Goal: Transaction & Acquisition: Purchase product/service

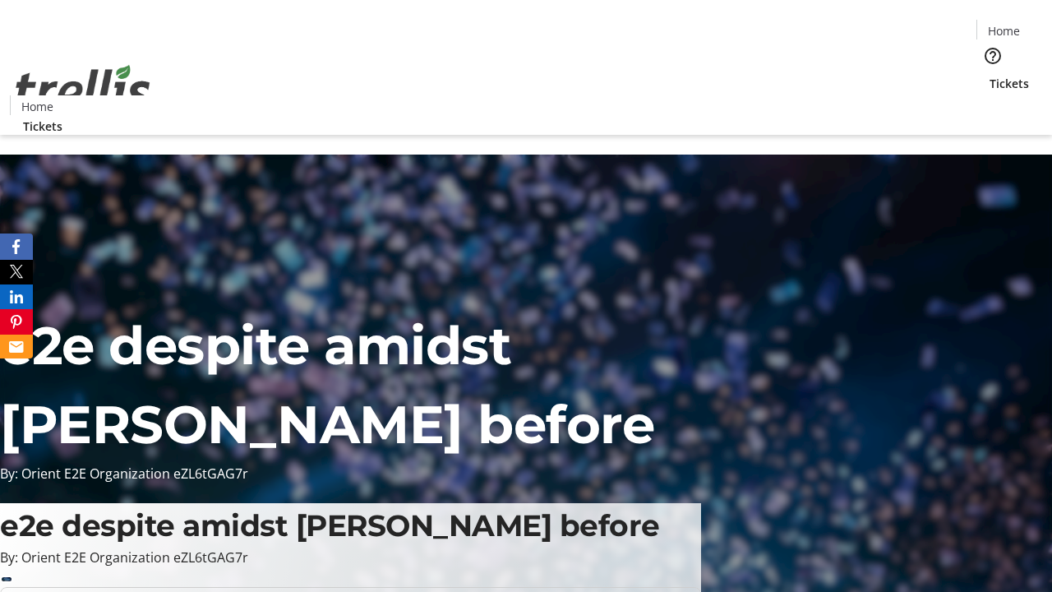
click at [989, 75] on span "Tickets" at bounding box center [1008, 83] width 39 height 17
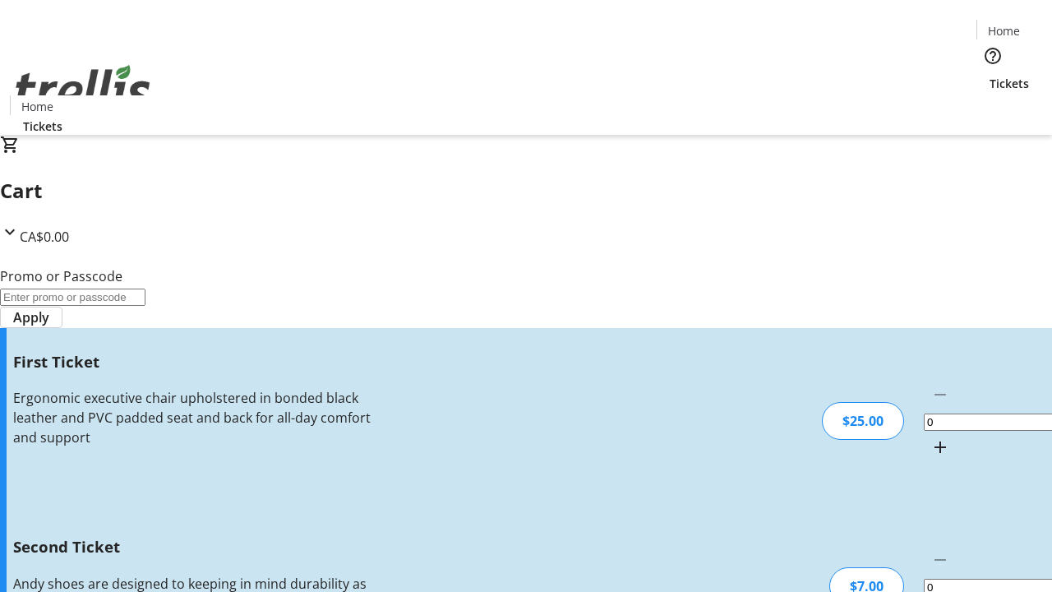
click at [930, 437] on mat-icon "Increment by one" at bounding box center [940, 447] width 20 height 20
type input "1"
type input "2"
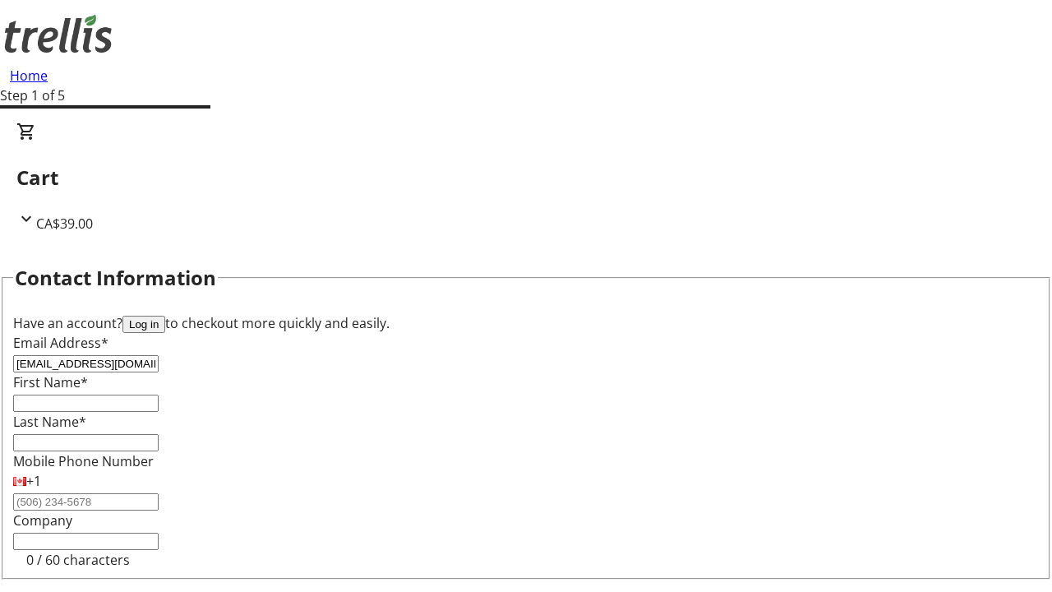
type input "[EMAIL_ADDRESS][DOMAIN_NAME]"
type input "Noble"
type input "[PERSON_NAME]"
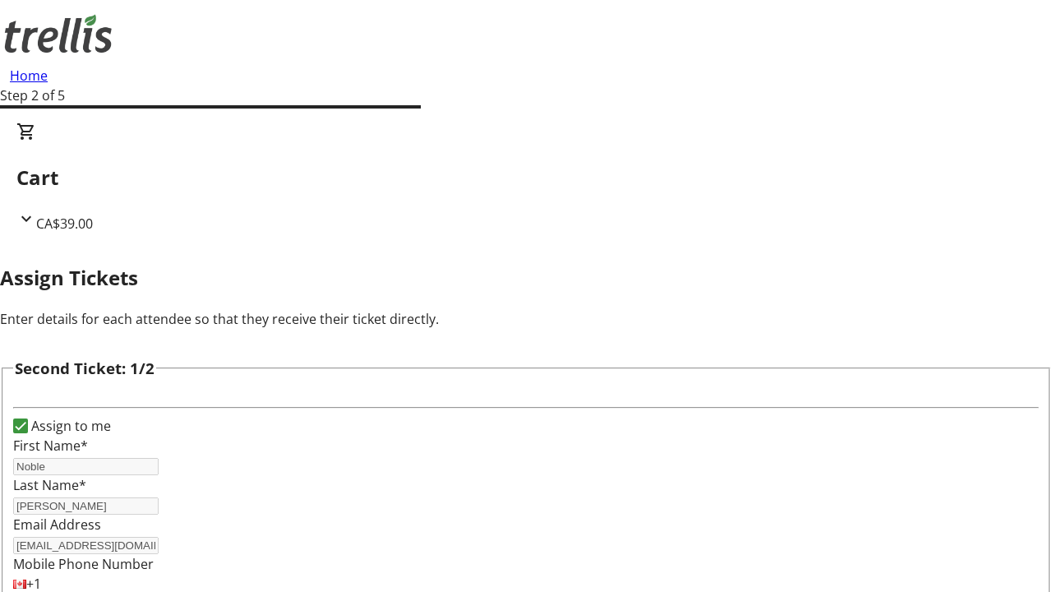
type input "[PERSON_NAME]"
type input "Kilback"
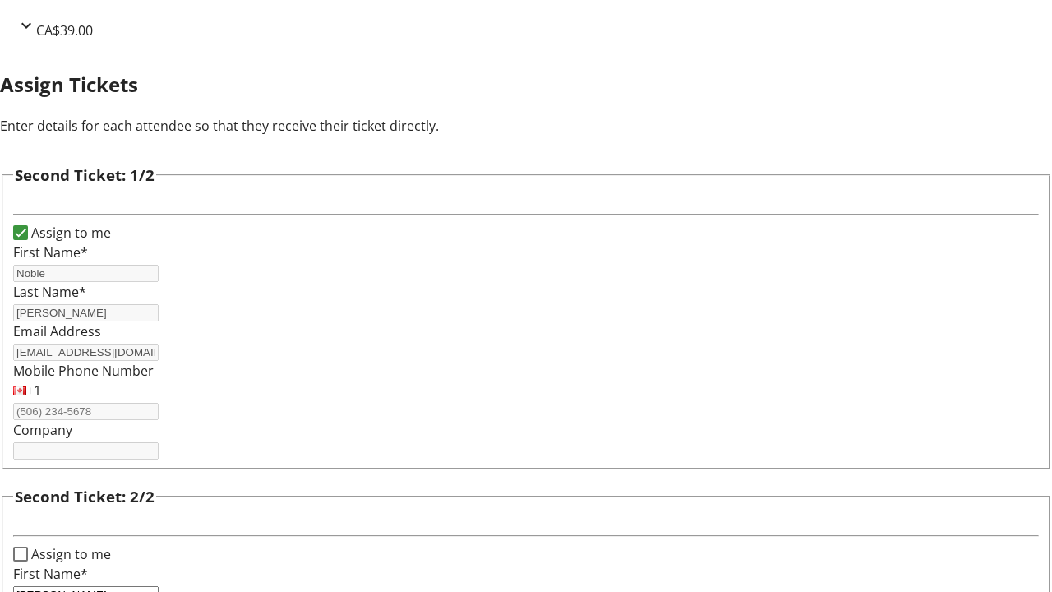
scroll to position [269, 0]
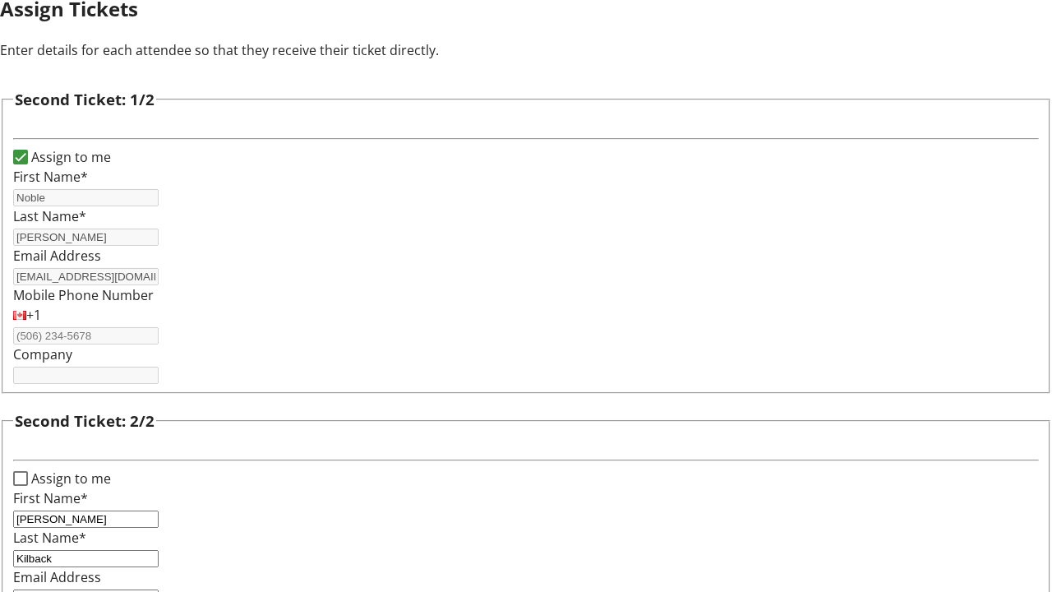
type input "[PERSON_NAME][EMAIL_ADDRESS][DOMAIN_NAME]"
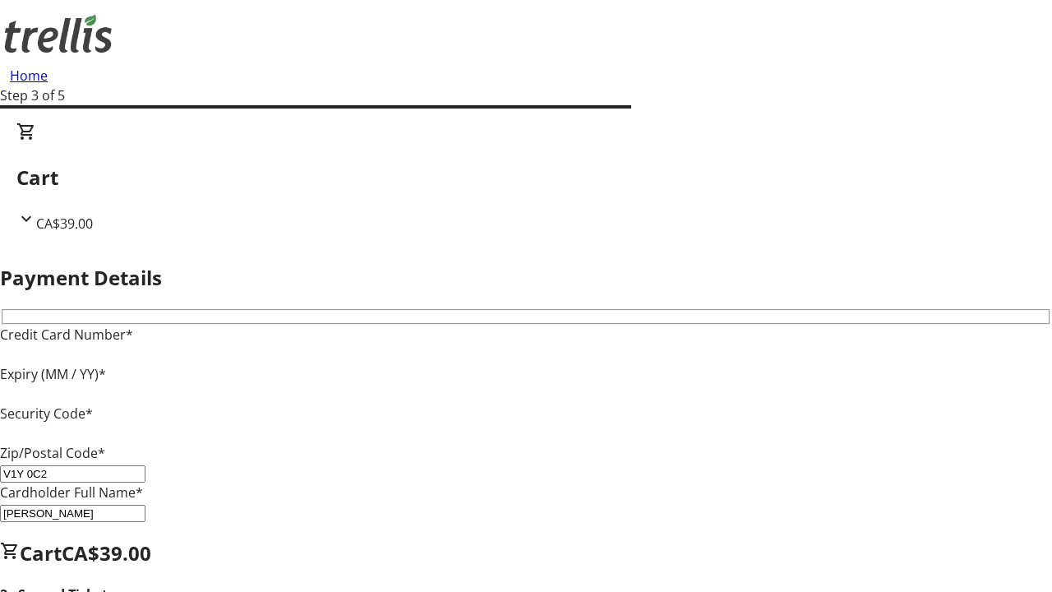
type input "V1Y 0C2"
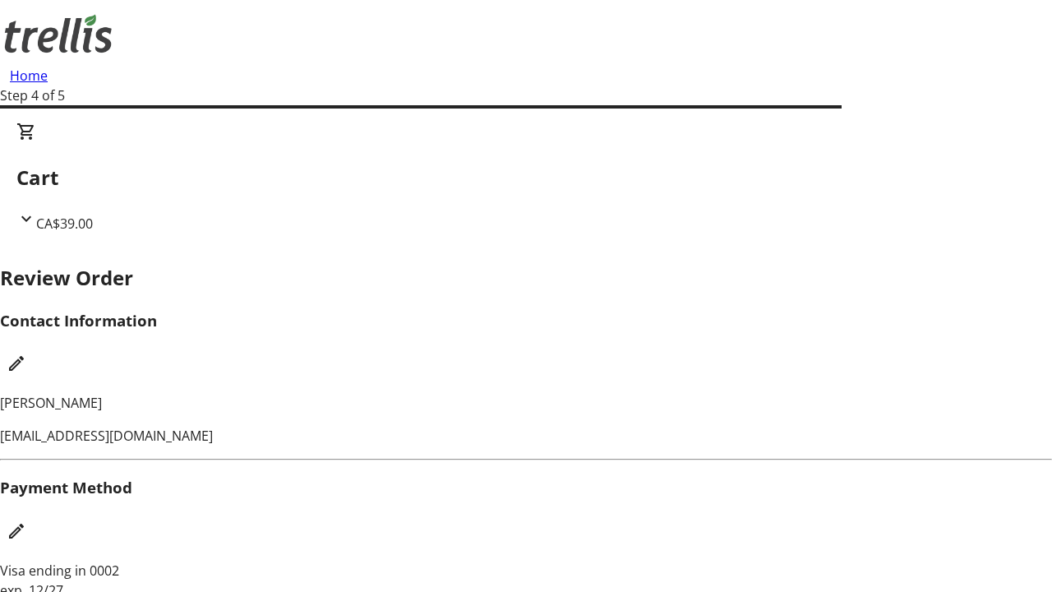
click at [26, 353] on mat-icon "Edit Contact Information" at bounding box center [17, 363] width 20 height 20
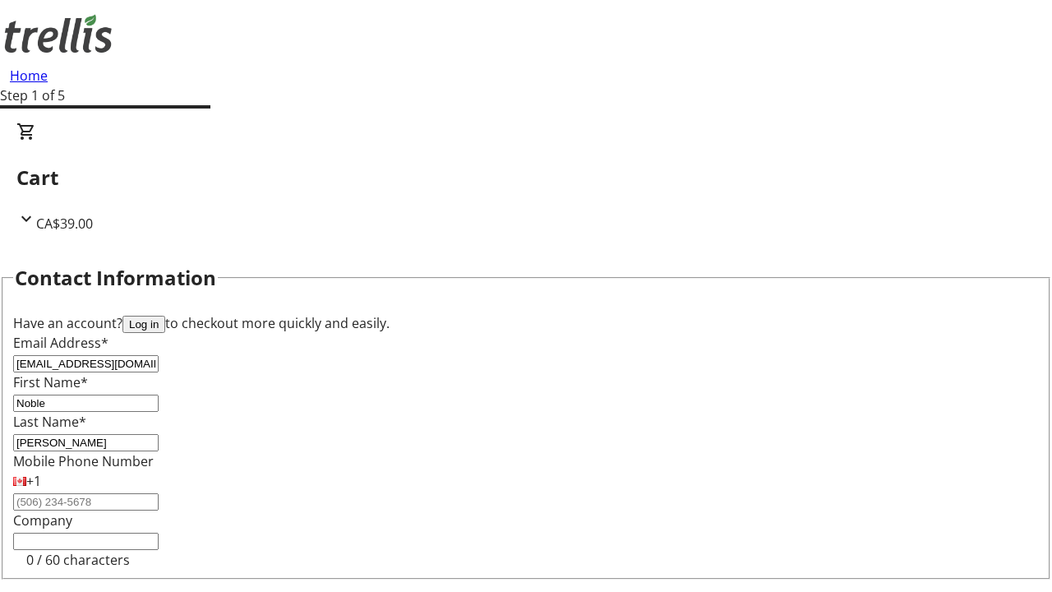
type input "[EMAIL_ADDRESS][DOMAIN_NAME]"
type input "Colby"
type input "[PERSON_NAME]"
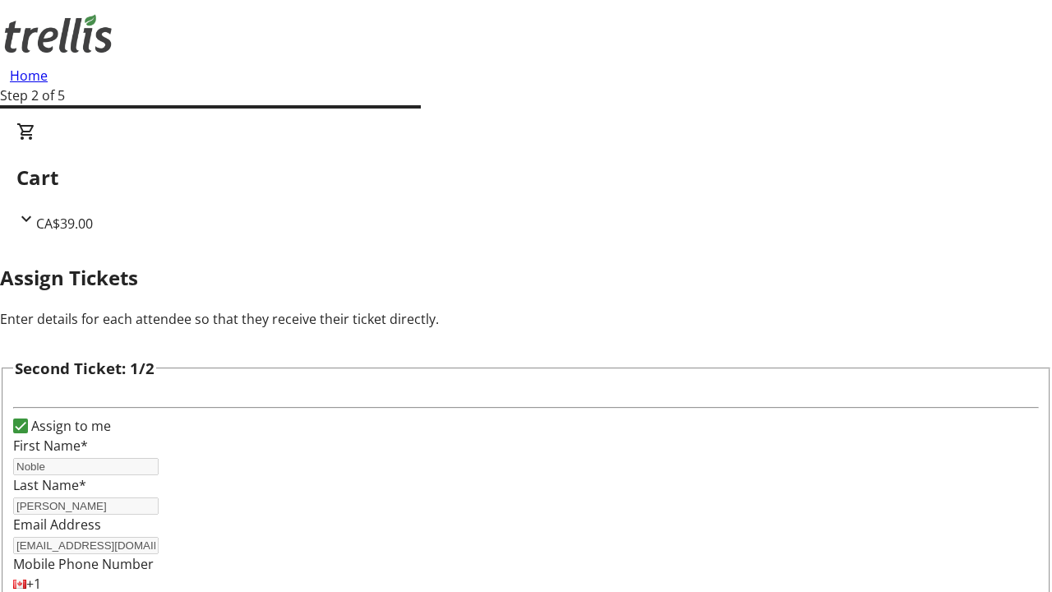
scroll to position [193, 0]
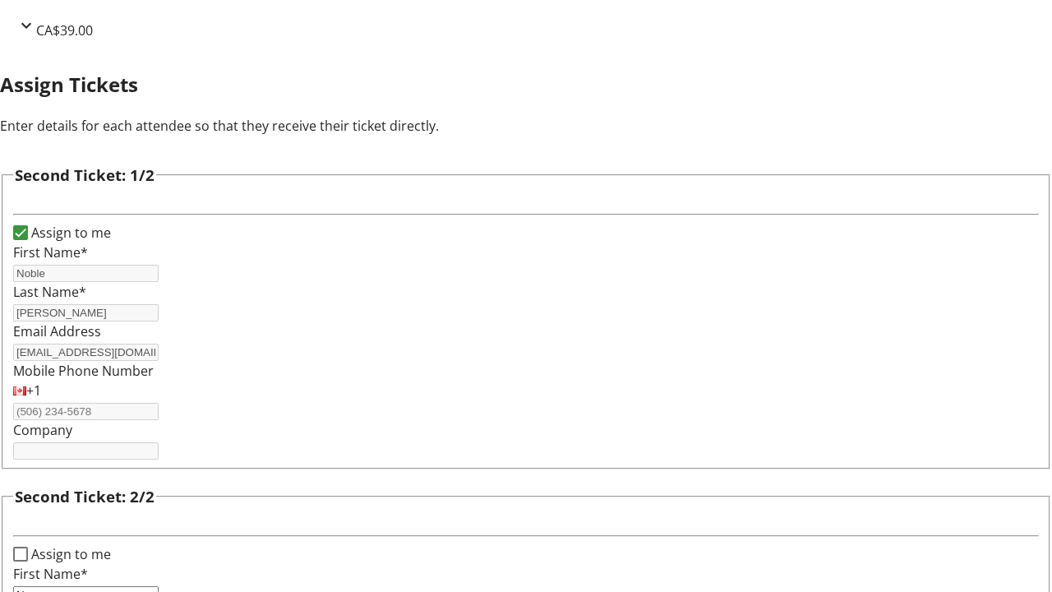
type input "New"
type input "Name"
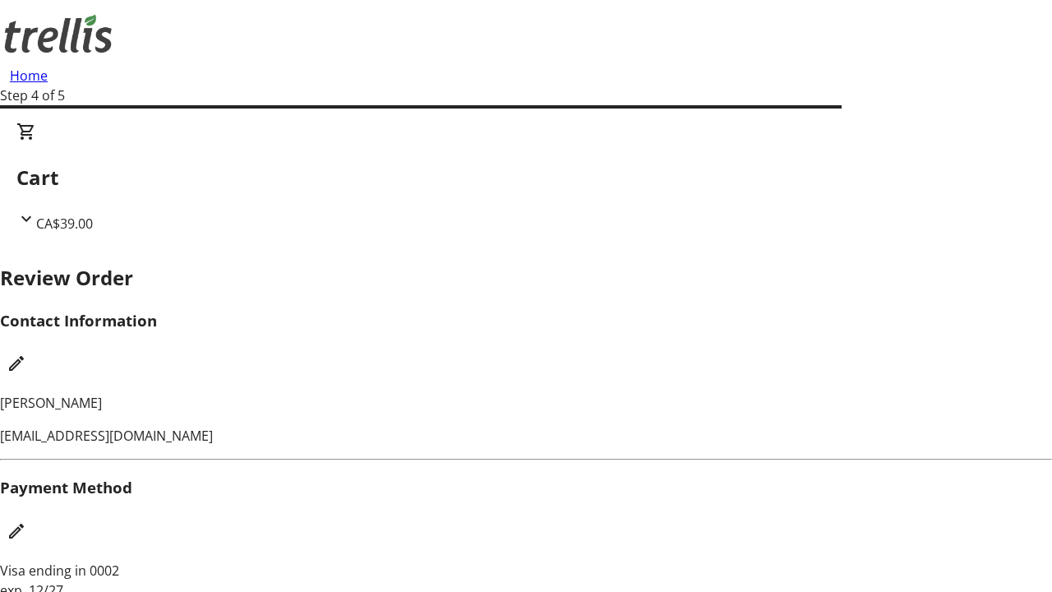
click at [26, 521] on mat-icon "Edit Payment Method" at bounding box center [17, 531] width 20 height 20
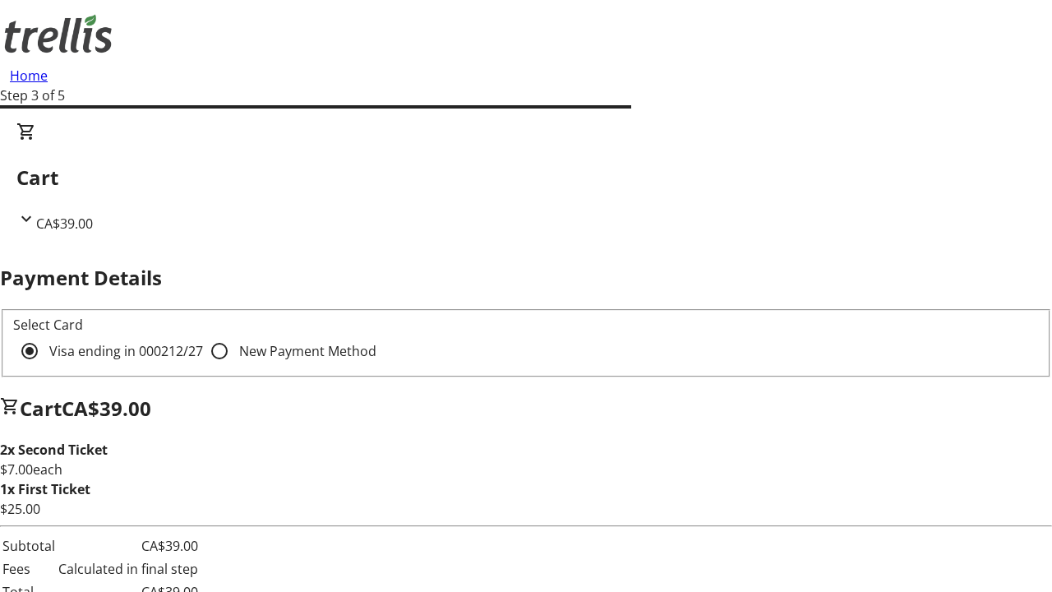
click at [203, 334] on input "New Payment Method" at bounding box center [219, 350] width 33 height 33
radio input "true"
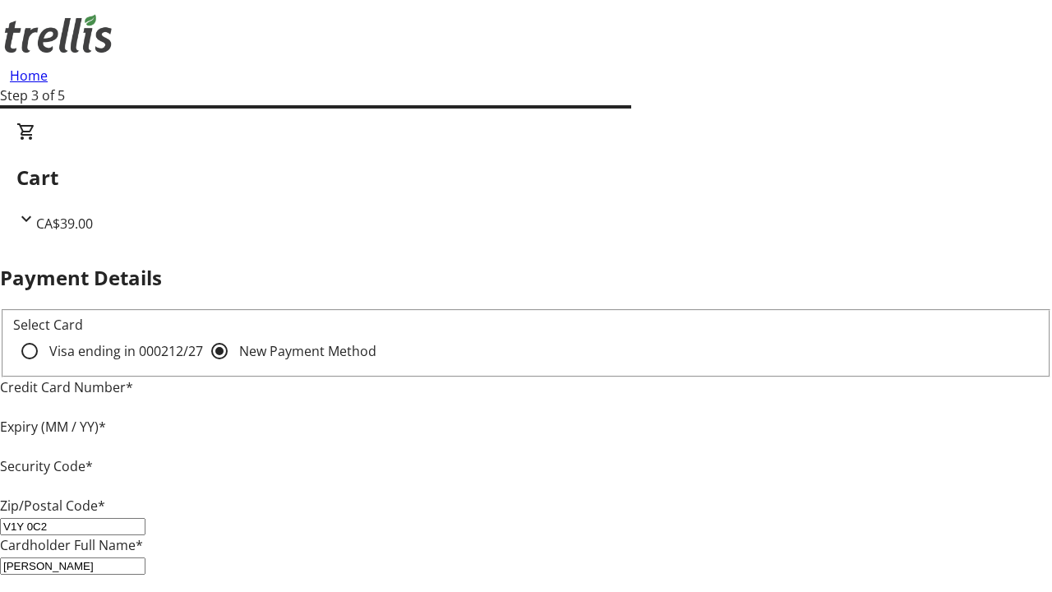
type input "V1Y 0C2"
